Goal: Information Seeking & Learning: Learn about a topic

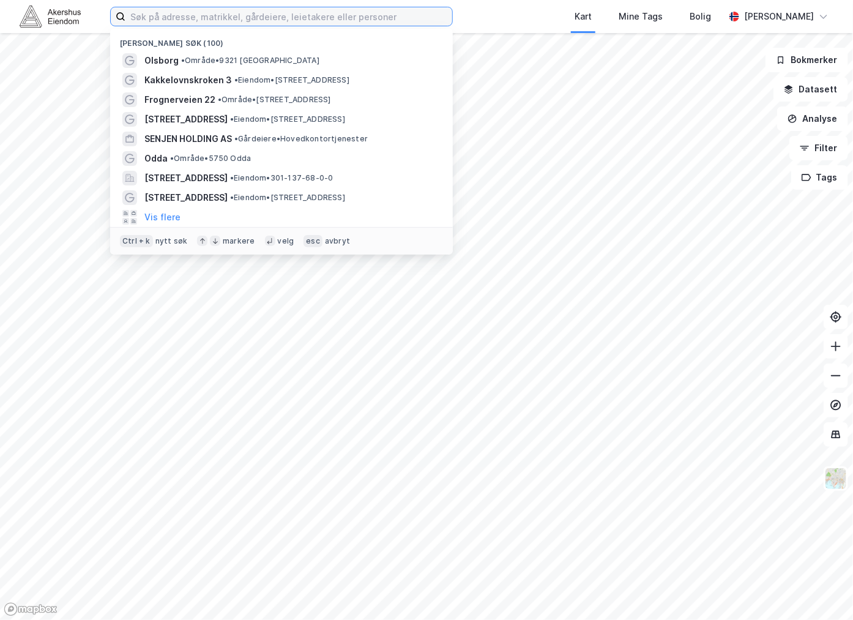
click at [172, 11] on input at bounding box center [288, 16] width 327 height 18
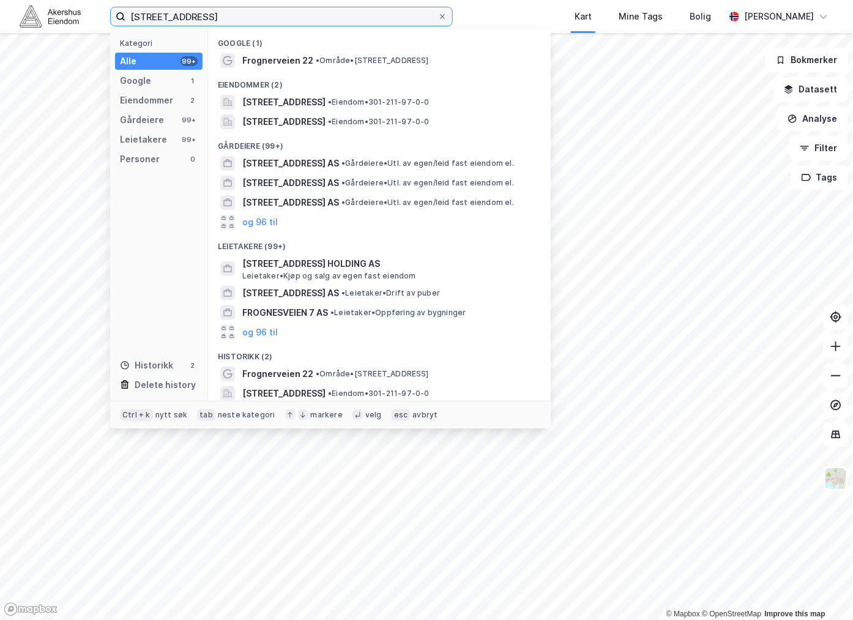
type input "[STREET_ADDRESS]"
click at [294, 45] on div "Google (1)" at bounding box center [379, 40] width 343 height 22
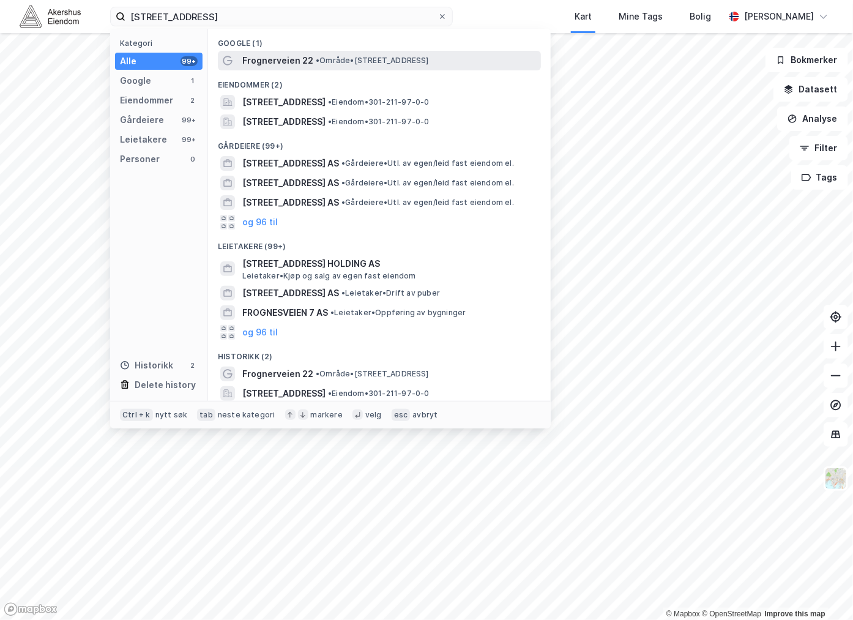
click at [292, 58] on span "Frognerveien 22" at bounding box center [277, 60] width 71 height 15
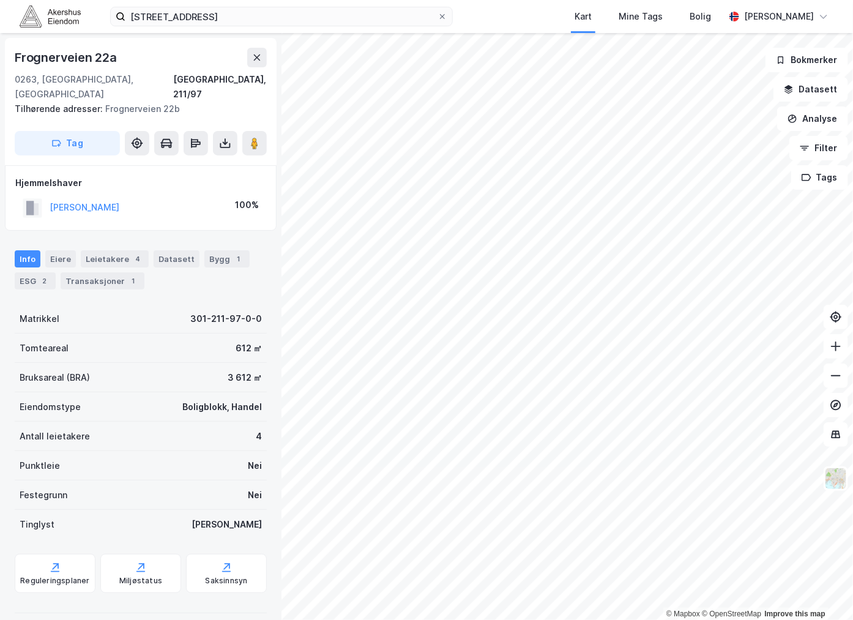
click at [0, 263] on div "Info Eiere Leietakere 4 Datasett Bygg 1 ESG 2 Transaksjoner 1" at bounding box center [141, 265] width 282 height 59
click at [24, 272] on div "ESG 2" at bounding box center [35, 280] width 41 height 17
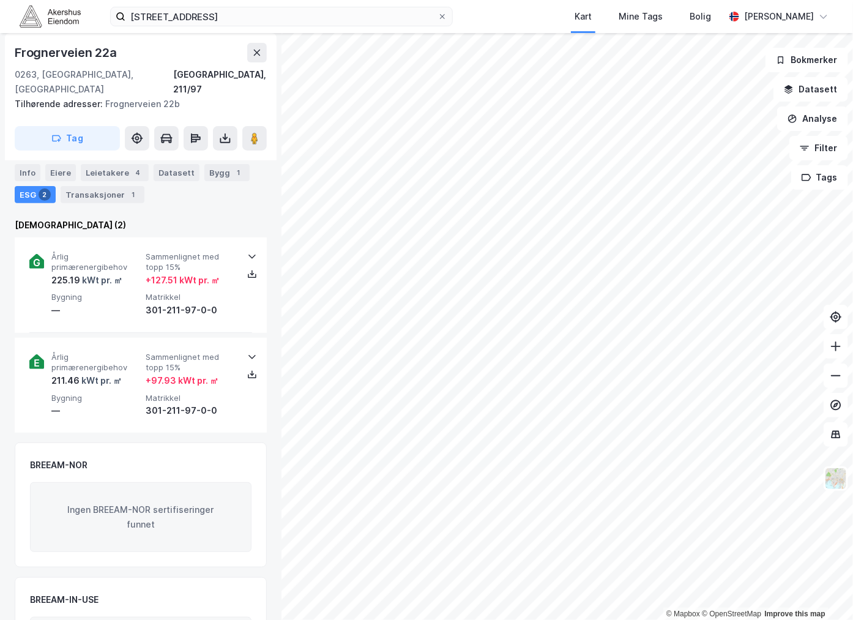
scroll to position [68, 0]
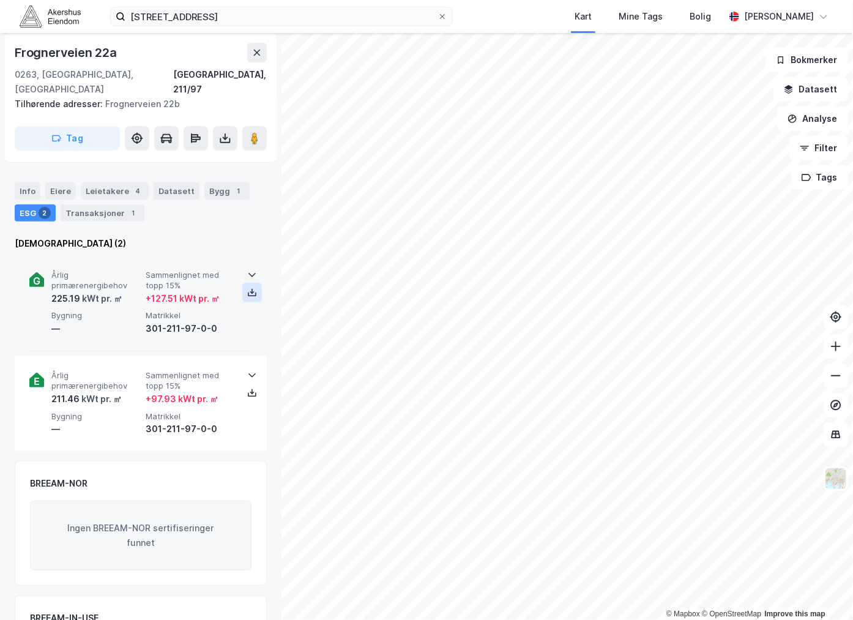
click at [250, 291] on icon at bounding box center [252, 292] width 4 height 2
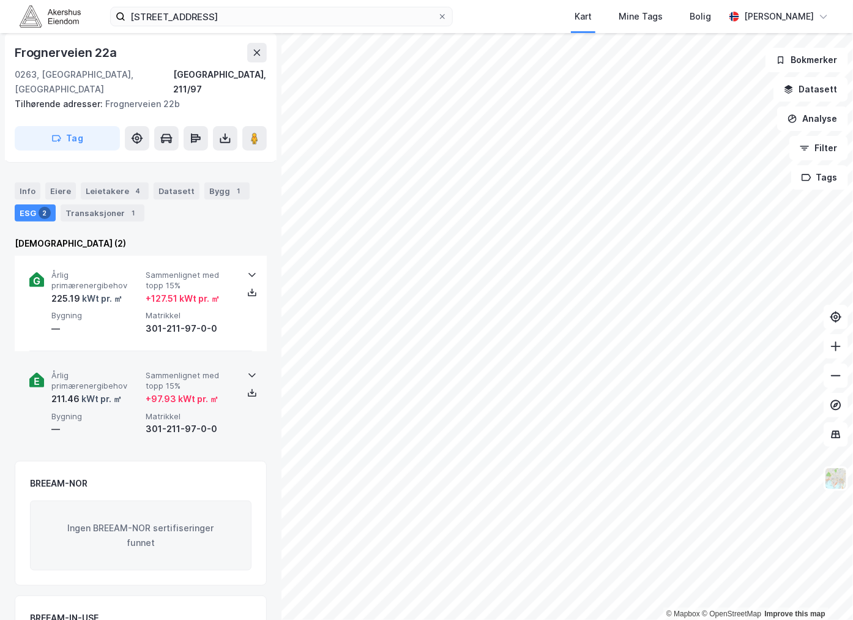
drag, startPoint x: 247, startPoint y: 378, endPoint x: 258, endPoint y: 371, distance: 13.2
click at [250, 392] on icon at bounding box center [252, 393] width 4 height 2
